Goal: Navigation & Orientation: Find specific page/section

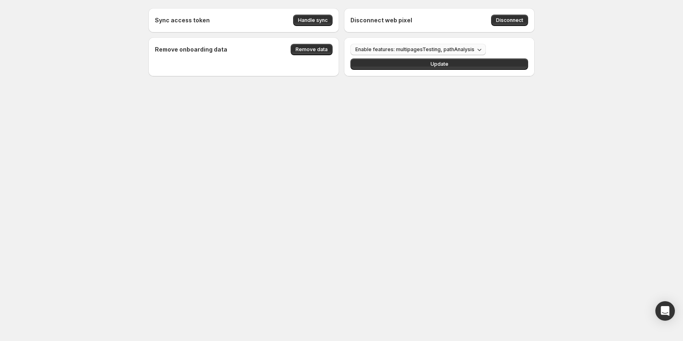
click at [407, 49] on span "Enable features: multipagesTesting, pathAnalysis" at bounding box center [414, 49] width 119 height 7
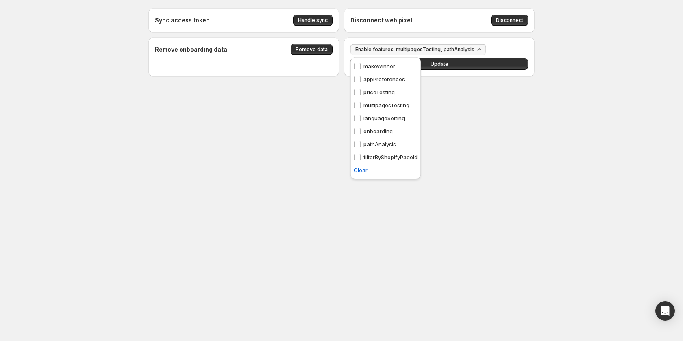
click at [265, 102] on div "Sync access token Handle sync Disconnect web pixel Disconnect Remove onboarding…" at bounding box center [342, 60] width 406 height 120
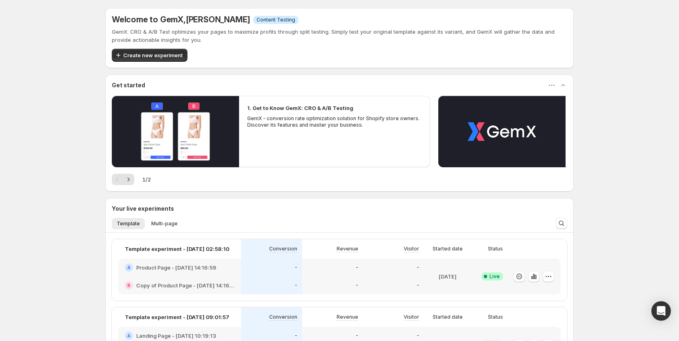
click at [270, 20] on span "Content Testing" at bounding box center [276, 20] width 39 height 7
click at [256, 23] on span "Info Content Testing" at bounding box center [275, 20] width 45 height 8
click at [265, 20] on span "Content Testing" at bounding box center [276, 20] width 39 height 7
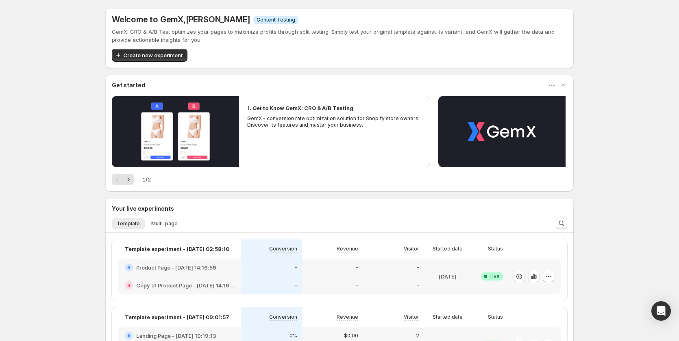
click at [264, 19] on span "Content Testing" at bounding box center [276, 20] width 39 height 7
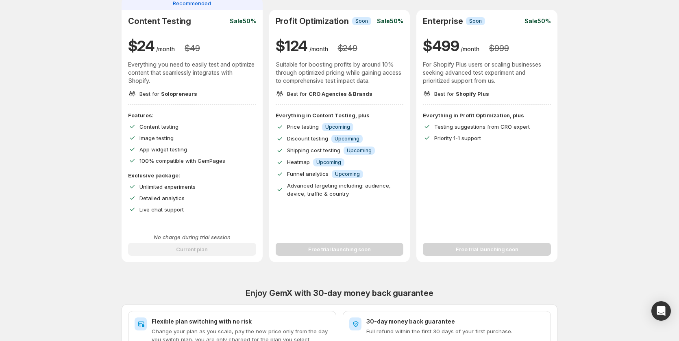
scroll to position [81, 0]
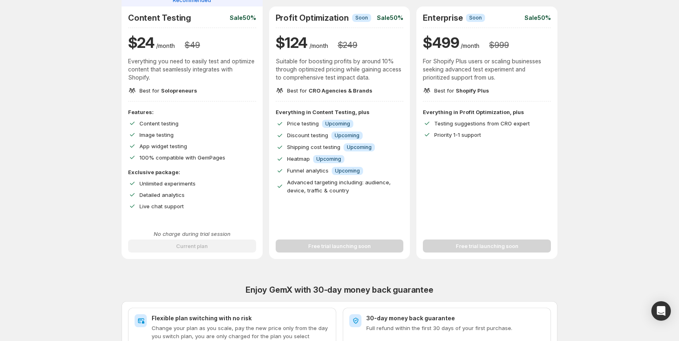
click at [217, 246] on div "No charge during trial session Current plan" at bounding box center [192, 241] width 128 height 23
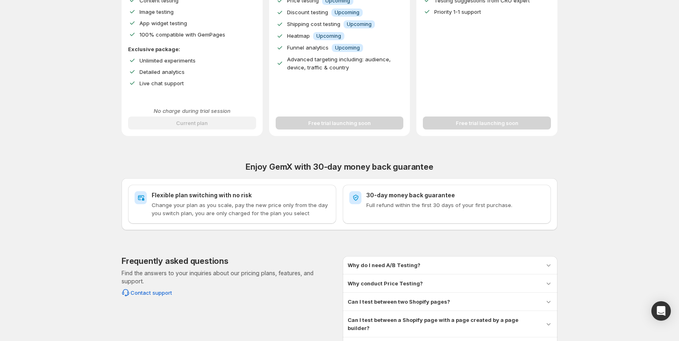
scroll to position [0, 0]
